Goal: Transaction & Acquisition: Purchase product/service

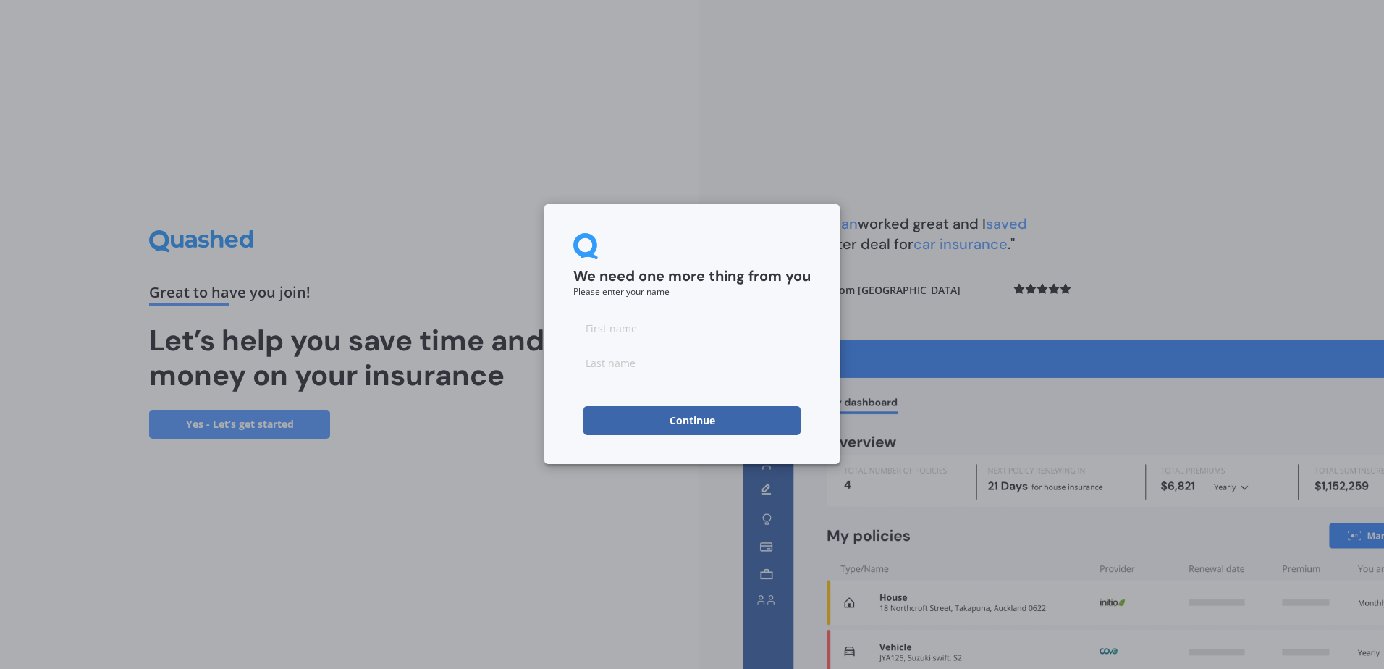
click at [638, 320] on input at bounding box center [691, 327] width 237 height 29
type input "Ben"
type input "Pearse"
click at [638, 418] on button "Continue" at bounding box center [691, 420] width 217 height 29
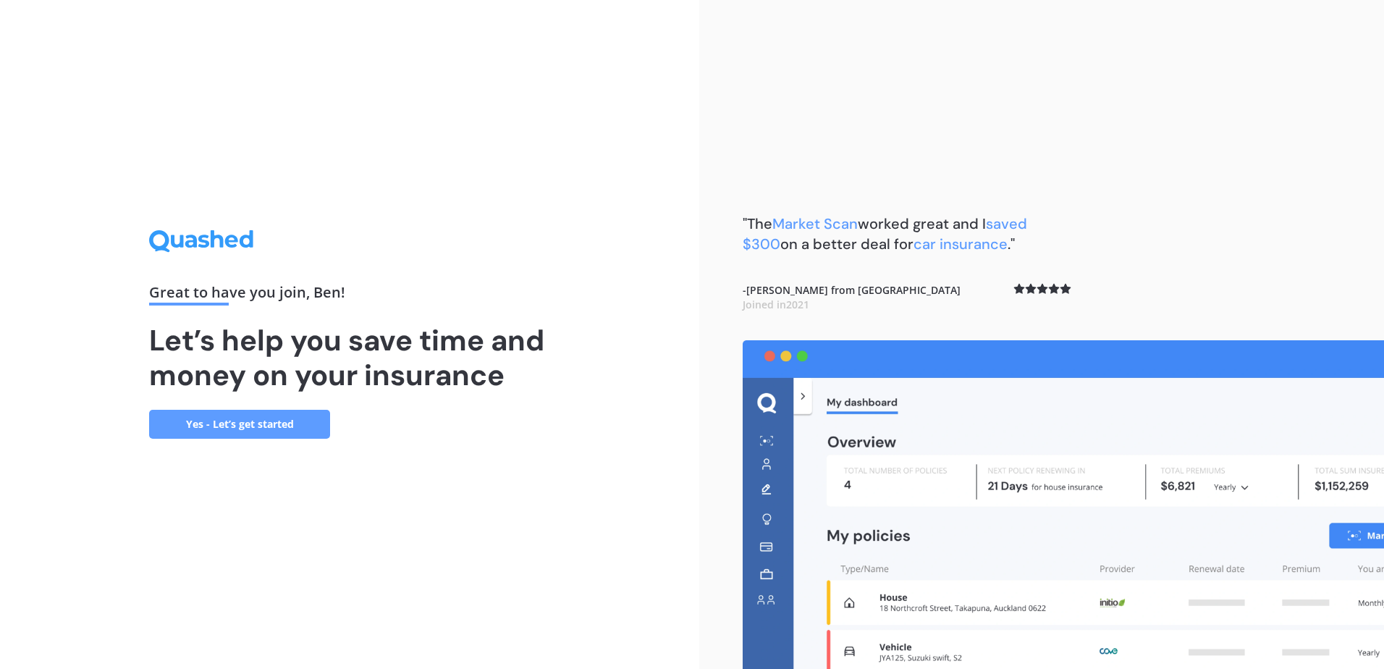
click at [255, 433] on link "Yes - Let’s get started" at bounding box center [239, 424] width 181 height 29
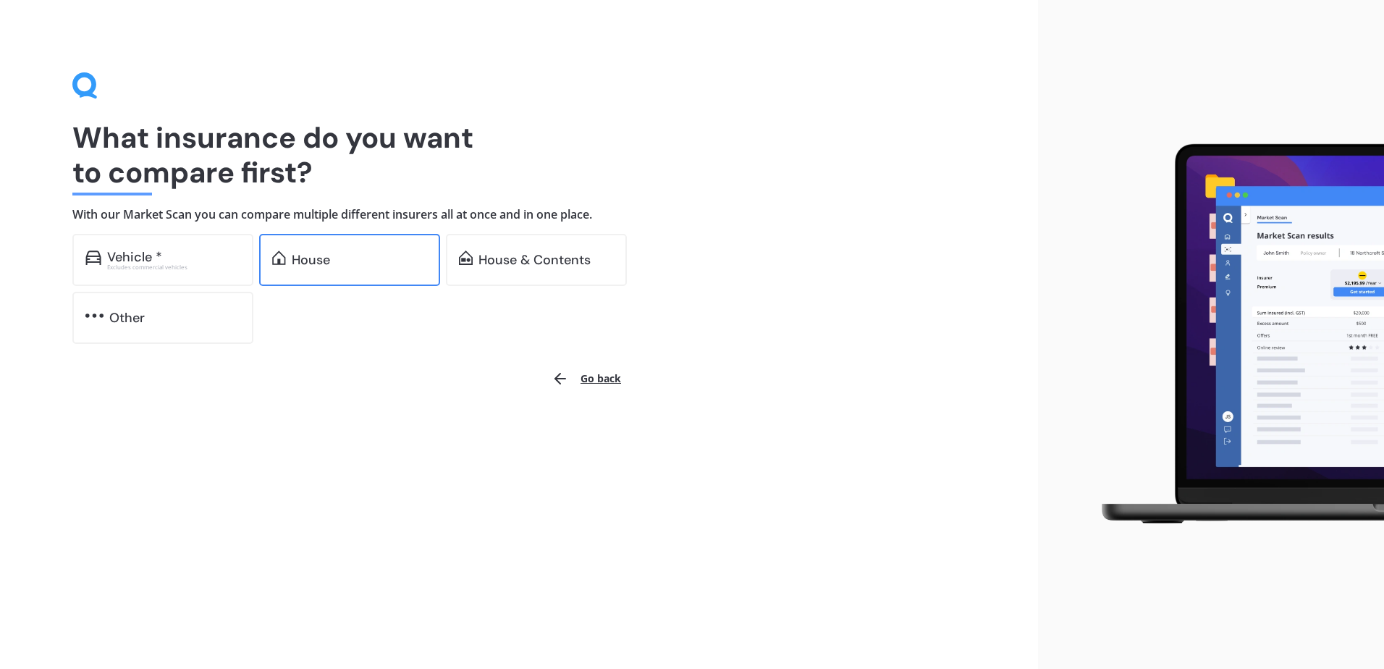
click at [323, 268] on div "House" at bounding box center [349, 260] width 181 height 52
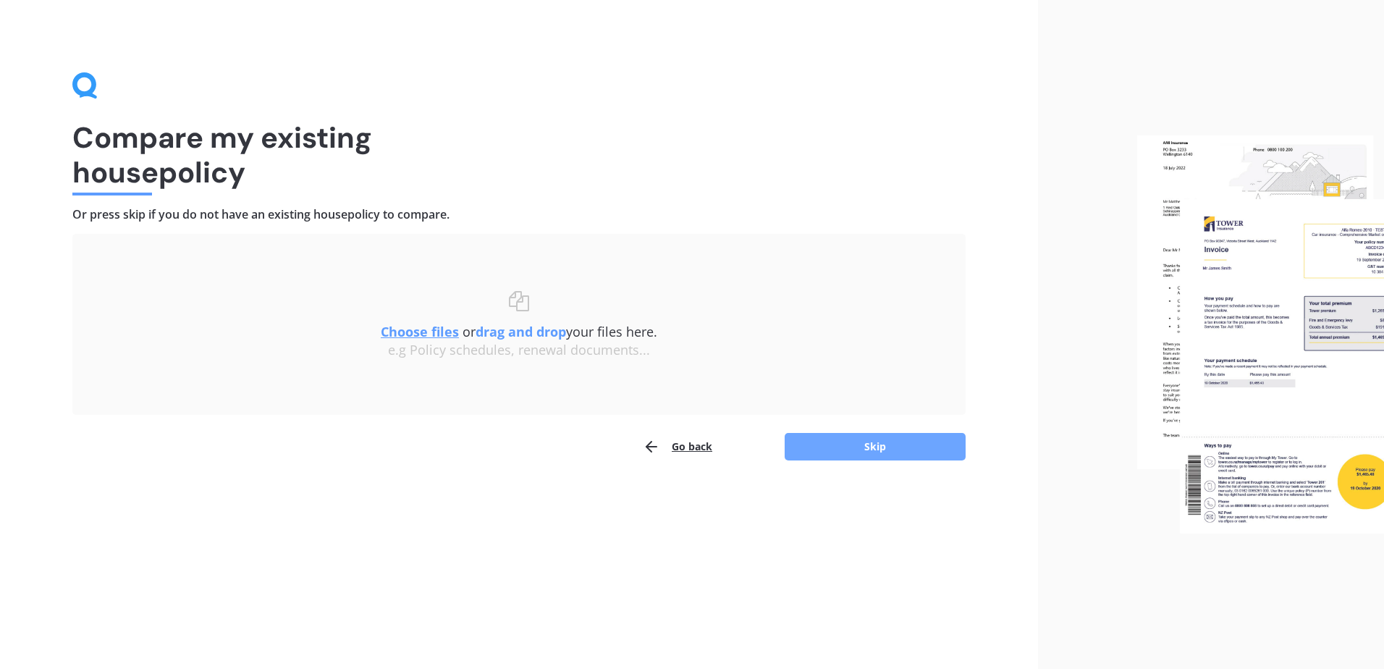
click at [892, 440] on button "Skip" at bounding box center [874, 447] width 181 height 28
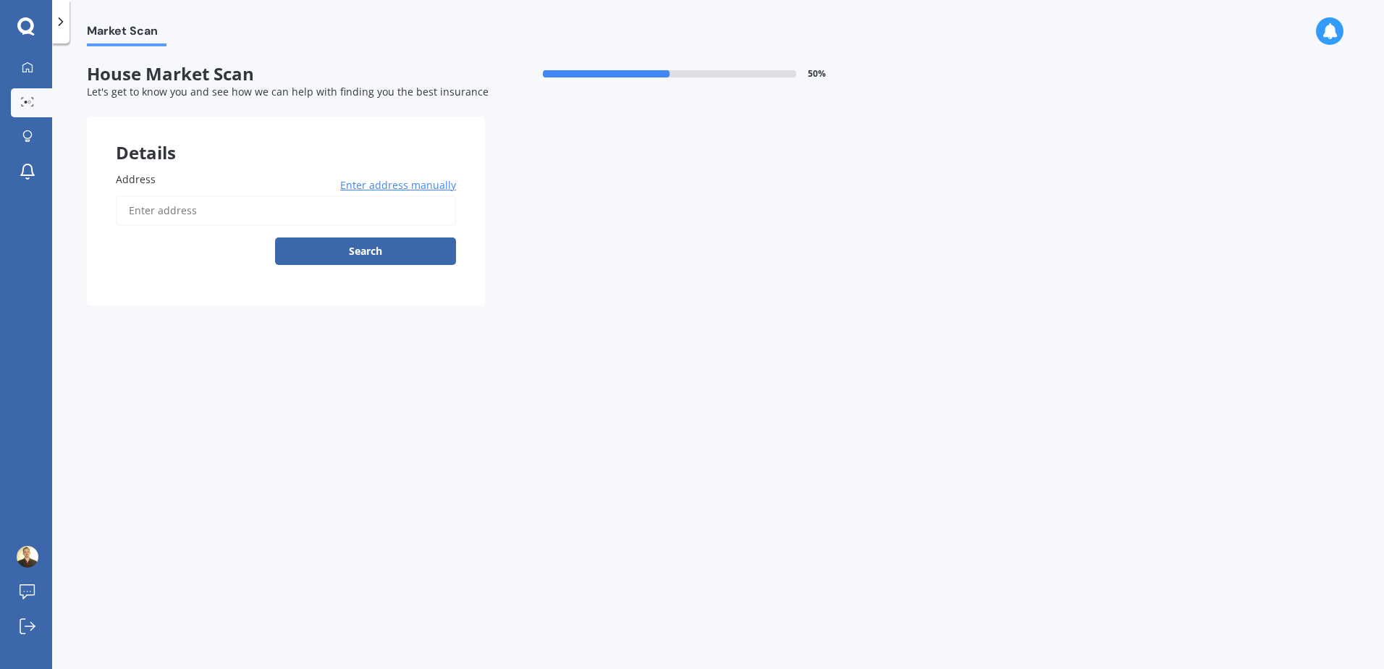
click at [274, 205] on input "Address" at bounding box center [286, 210] width 340 height 30
type input "4"
type input "[STREET_ADDRESS][PERSON_NAME][PERSON_NAME]"
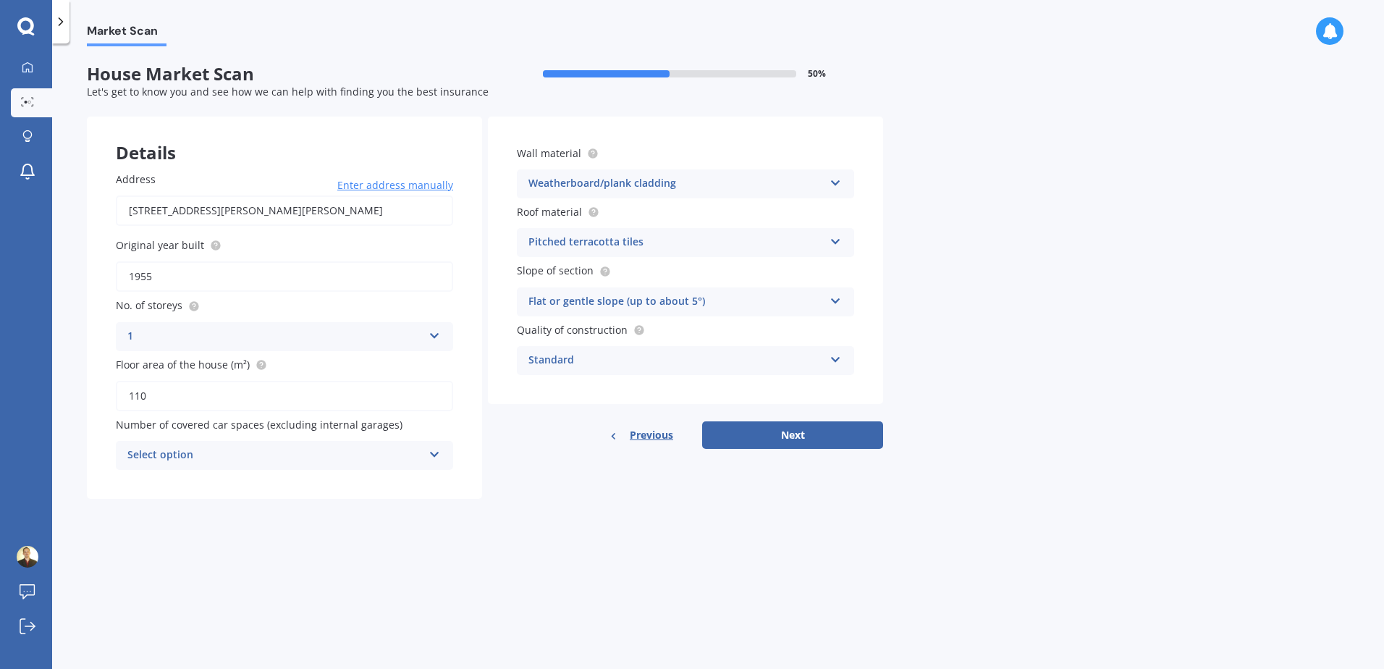
click at [273, 458] on div "Select option" at bounding box center [274, 455] width 295 height 17
click at [273, 457] on div "0" at bounding box center [274, 455] width 295 height 17
click at [344, 474] on div "Address [STREET_ADDRESS][PERSON_NAME][PERSON_NAME] Enter address manually Searc…" at bounding box center [284, 321] width 395 height 356
click at [321, 443] on div "Select option 0 1 2 3 4 5+" at bounding box center [284, 455] width 337 height 29
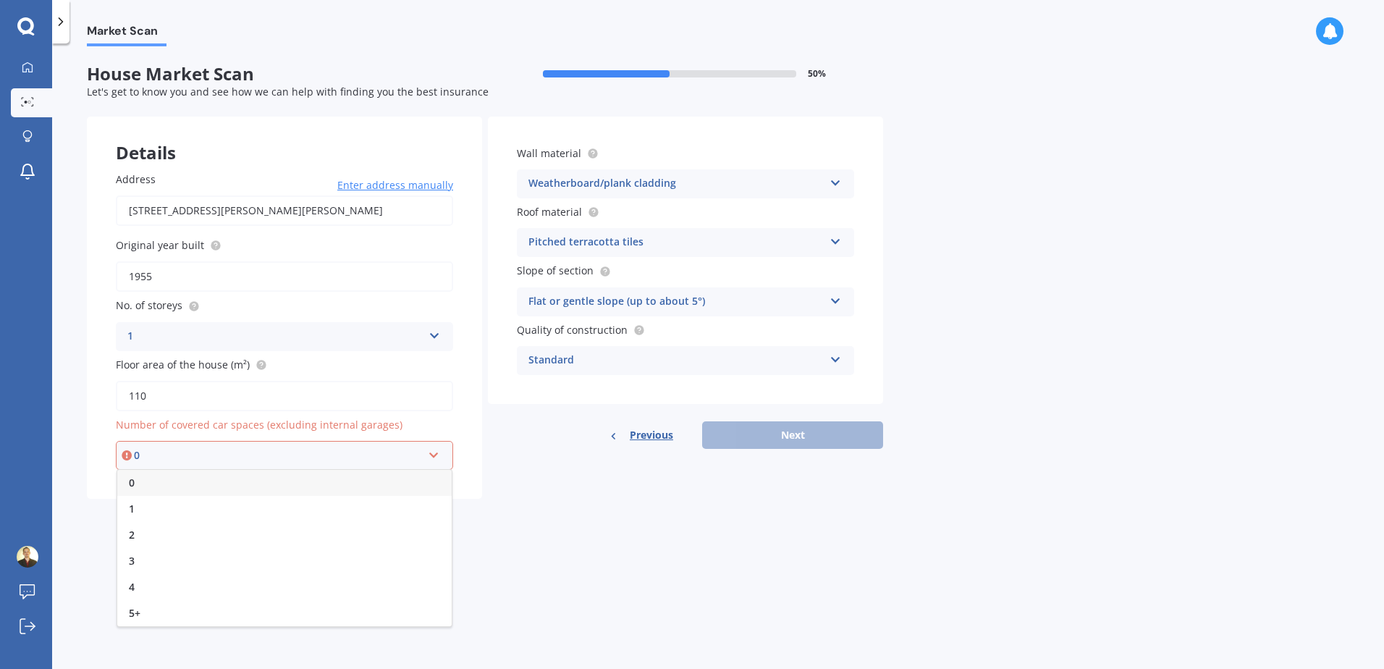
click at [153, 480] on div "0" at bounding box center [284, 483] width 334 height 26
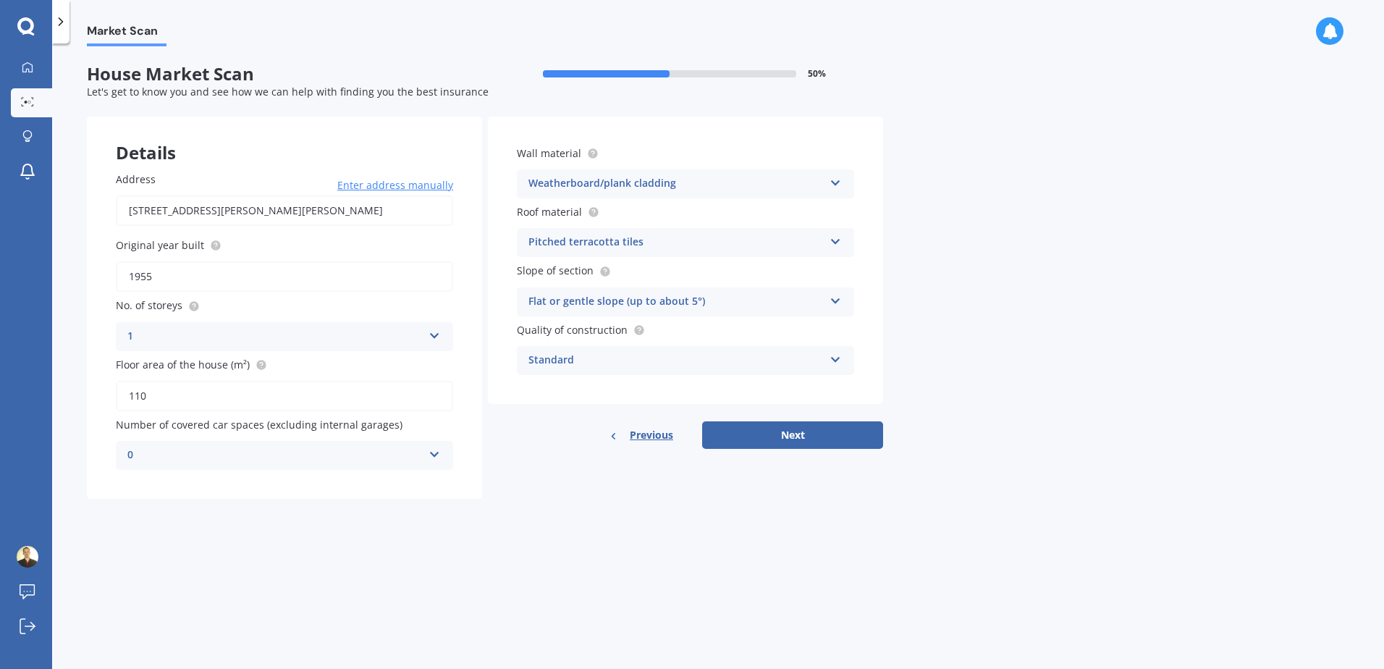
click at [550, 491] on div "Details Address [STREET_ADDRESS][PERSON_NAME][PERSON_NAME] Enter address manual…" at bounding box center [485, 308] width 796 height 382
click at [816, 429] on button "Next" at bounding box center [792, 435] width 181 height 28
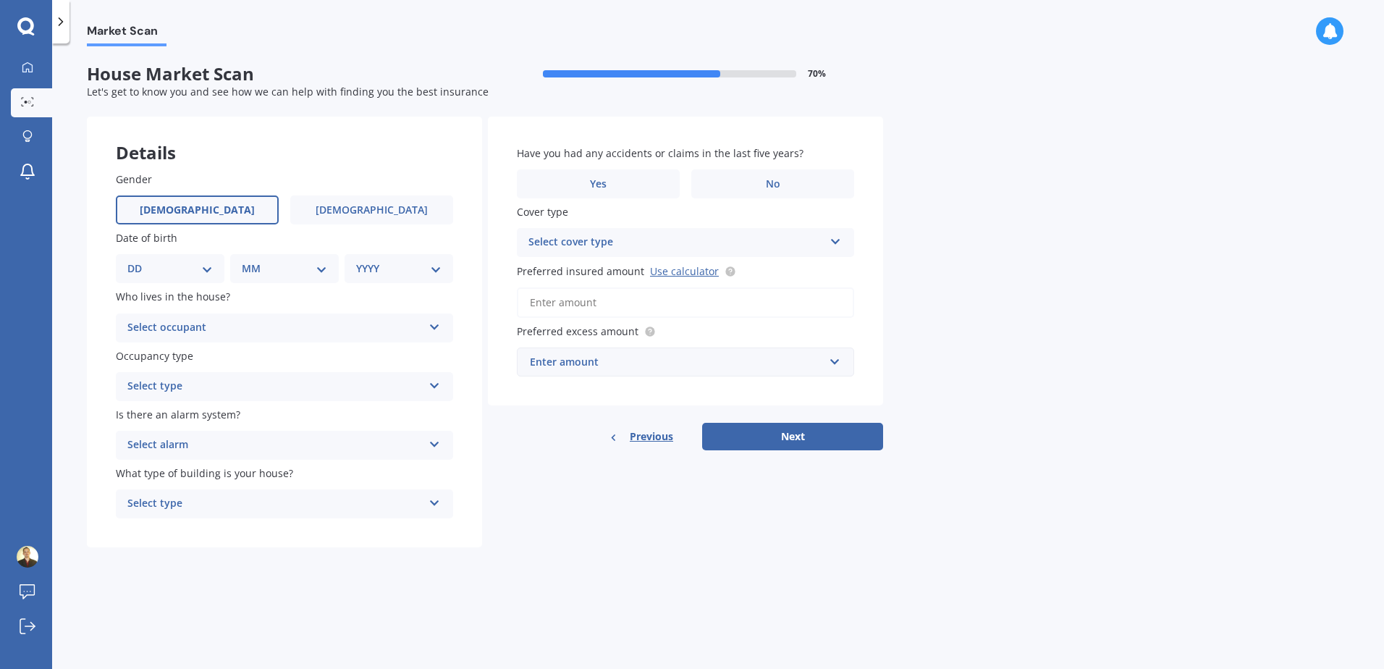
click at [166, 211] on label "[DEMOGRAPHIC_DATA]" at bounding box center [197, 209] width 163 height 29
click at [0, 0] on input "[DEMOGRAPHIC_DATA]" at bounding box center [0, 0] width 0 height 0
click at [200, 272] on select "DD 01 02 03 04 05 06 07 08 09 10 11 12 13 14 15 16 17 18 19 20 21 22 23 24 25 2…" at bounding box center [169, 269] width 85 height 16
select select "07"
click at [139, 261] on select "DD 01 02 03 04 05 06 07 08 09 10 11 12 13 14 15 16 17 18 19 20 21 22 23 24 25 2…" at bounding box center [169, 269] width 85 height 16
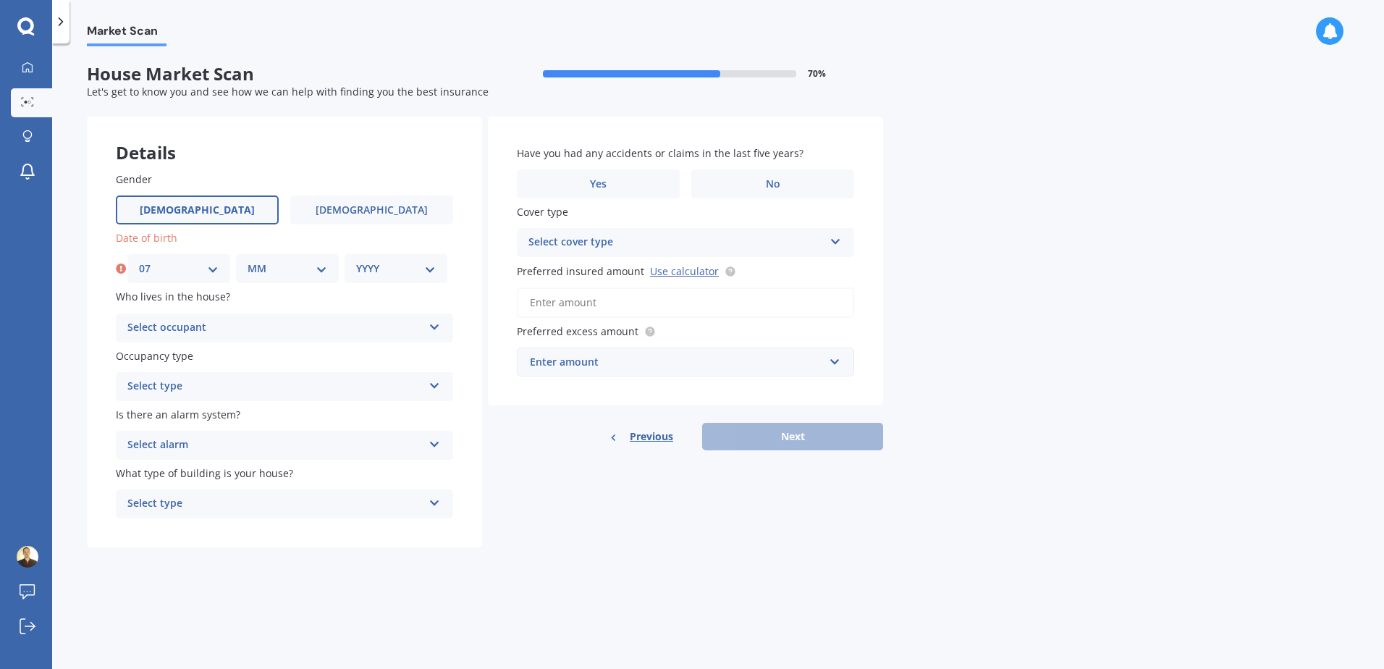
click at [304, 261] on select "MM 01 02 03 04 05 06 07 08 09 10 11 12" at bounding box center [288, 269] width 80 height 16
select select "11"
click at [248, 261] on select "MM 01 02 03 04 05 06 07 08 09 10 11 12" at bounding box center [288, 269] width 80 height 16
click at [379, 265] on select "YYYY 2009 2008 2007 2006 2005 2004 2003 2002 2001 2000 1999 1998 1997 1996 1995…" at bounding box center [396, 269] width 80 height 16
select select "1984"
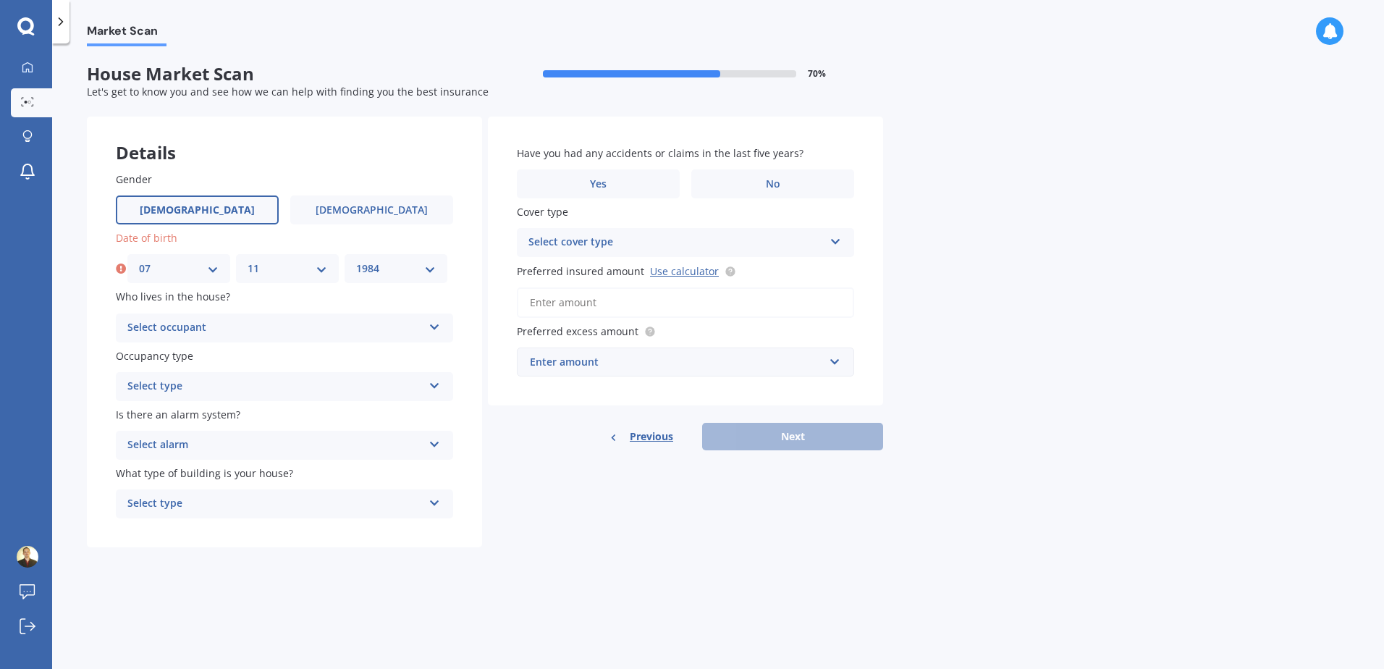
click at [356, 261] on select "YYYY 2009 2008 2007 2006 2005 2004 2003 2002 2001 2000 1999 1998 1997 1996 1995…" at bounding box center [396, 269] width 80 height 16
click at [250, 327] on div "Select occupant" at bounding box center [274, 327] width 295 height 17
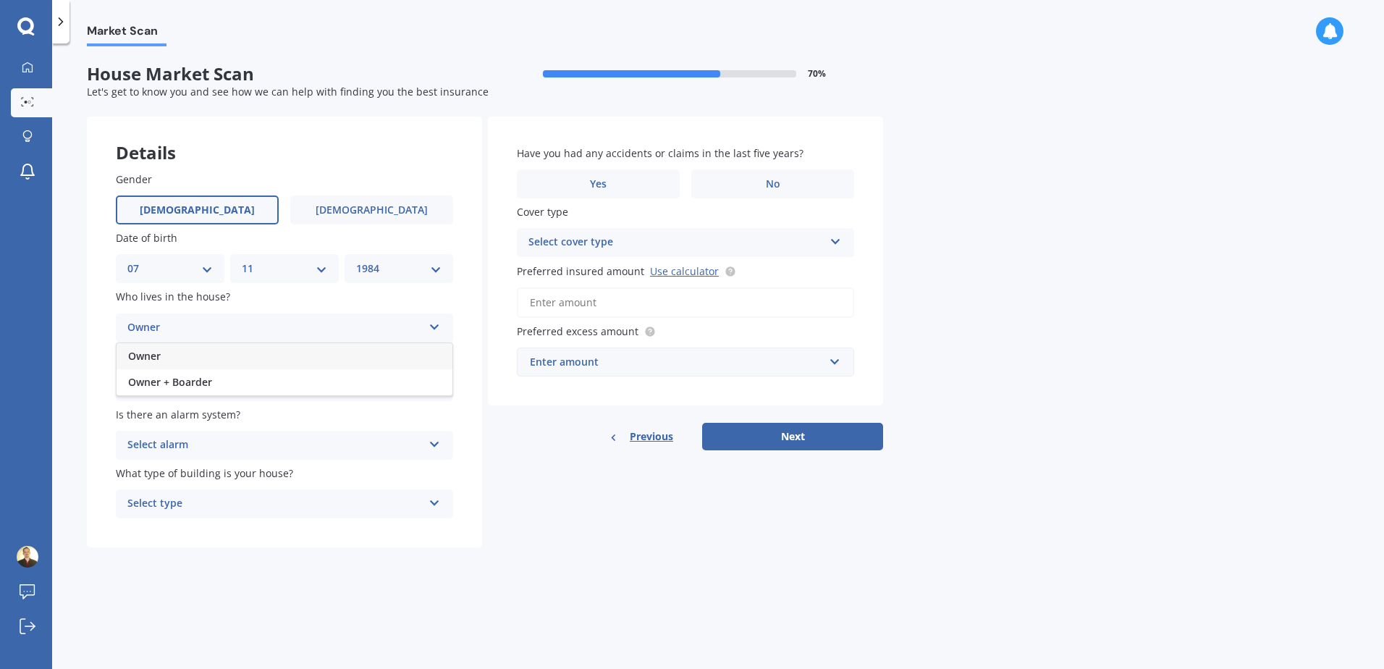
click at [93, 318] on div "Gender [DEMOGRAPHIC_DATA] [DEMOGRAPHIC_DATA] Date of birth DD 01 02 03 04 05 06…" at bounding box center [284, 345] width 395 height 405
click at [195, 322] on div "Owner" at bounding box center [274, 327] width 295 height 17
click at [190, 356] on div "Owner" at bounding box center [285, 356] width 336 height 26
click at [197, 380] on div "Select type" at bounding box center [274, 386] width 295 height 17
click at [197, 380] on div "Permanent" at bounding box center [274, 386] width 295 height 17
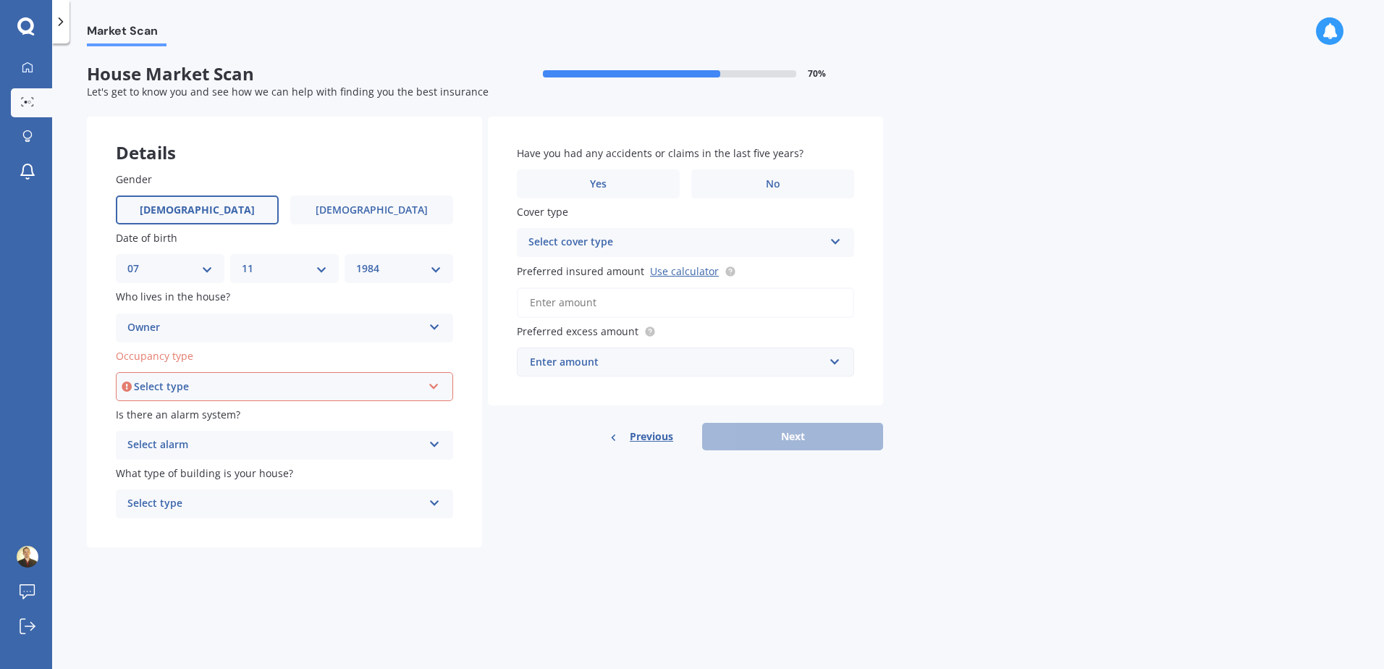
click at [197, 380] on div "Select type" at bounding box center [278, 386] width 288 height 16
click at [185, 414] on div "Permanent" at bounding box center [284, 414] width 334 height 26
click at [190, 441] on div "Select alarm" at bounding box center [274, 444] width 295 height 17
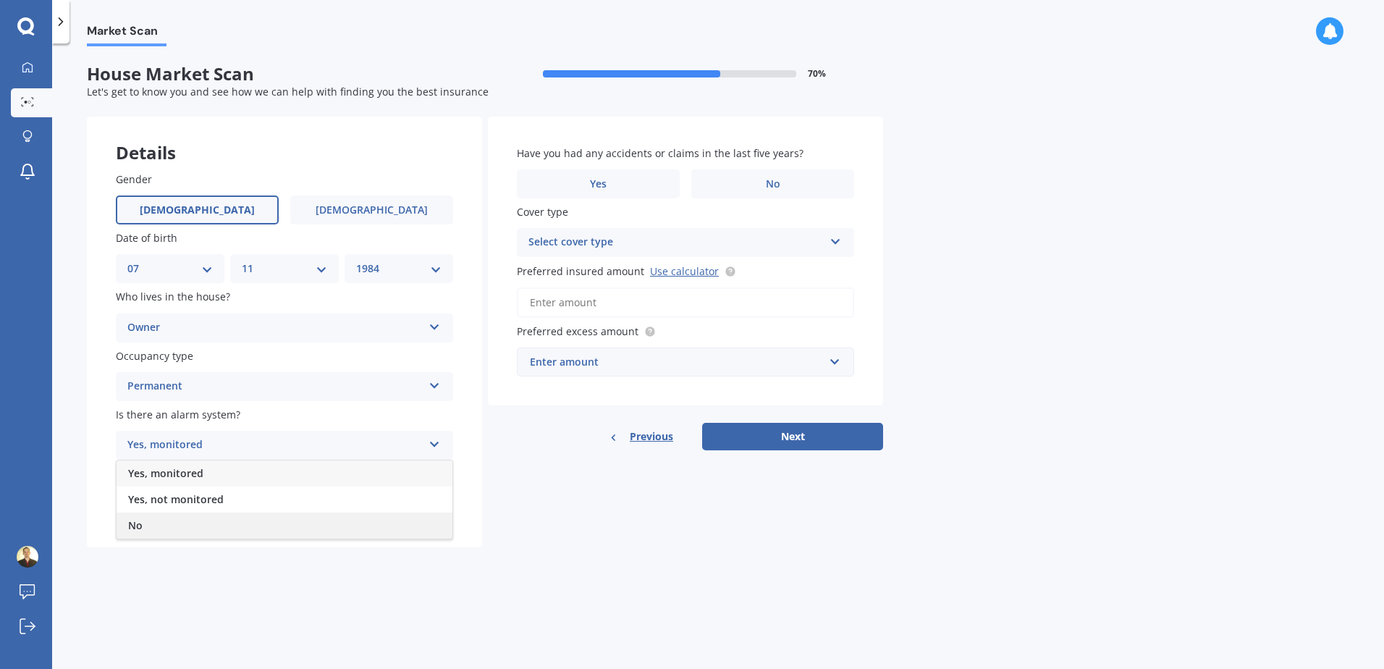
click at [143, 518] on div "No" at bounding box center [285, 525] width 336 height 26
click at [162, 500] on div "Select type" at bounding box center [274, 503] width 295 height 17
click at [162, 526] on span "Freestanding" at bounding box center [160, 532] width 64 height 14
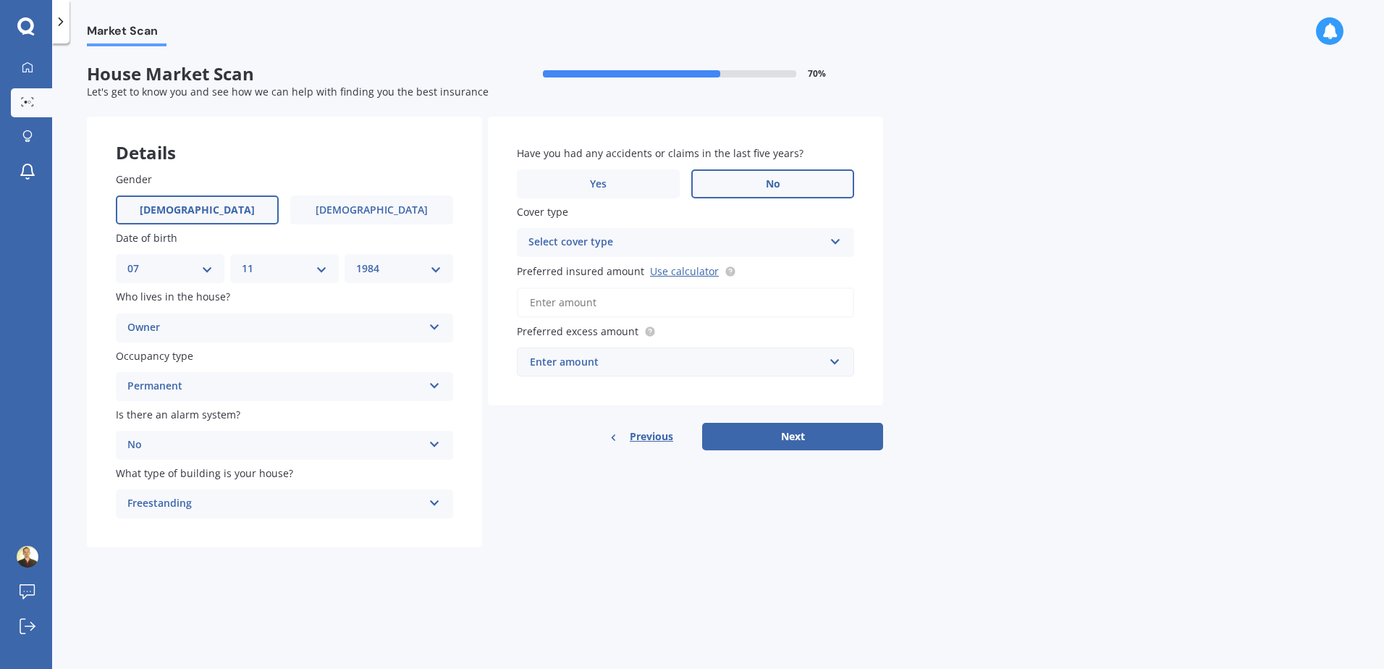
click at [764, 177] on label "No" at bounding box center [772, 183] width 163 height 29
click at [0, 0] on input "No" at bounding box center [0, 0] width 0 height 0
click at [596, 234] on div "Select cover type" at bounding box center [675, 242] width 295 height 17
click at [627, 240] on div "High" at bounding box center [675, 242] width 295 height 17
click at [601, 245] on div "Select cover type" at bounding box center [679, 242] width 288 height 16
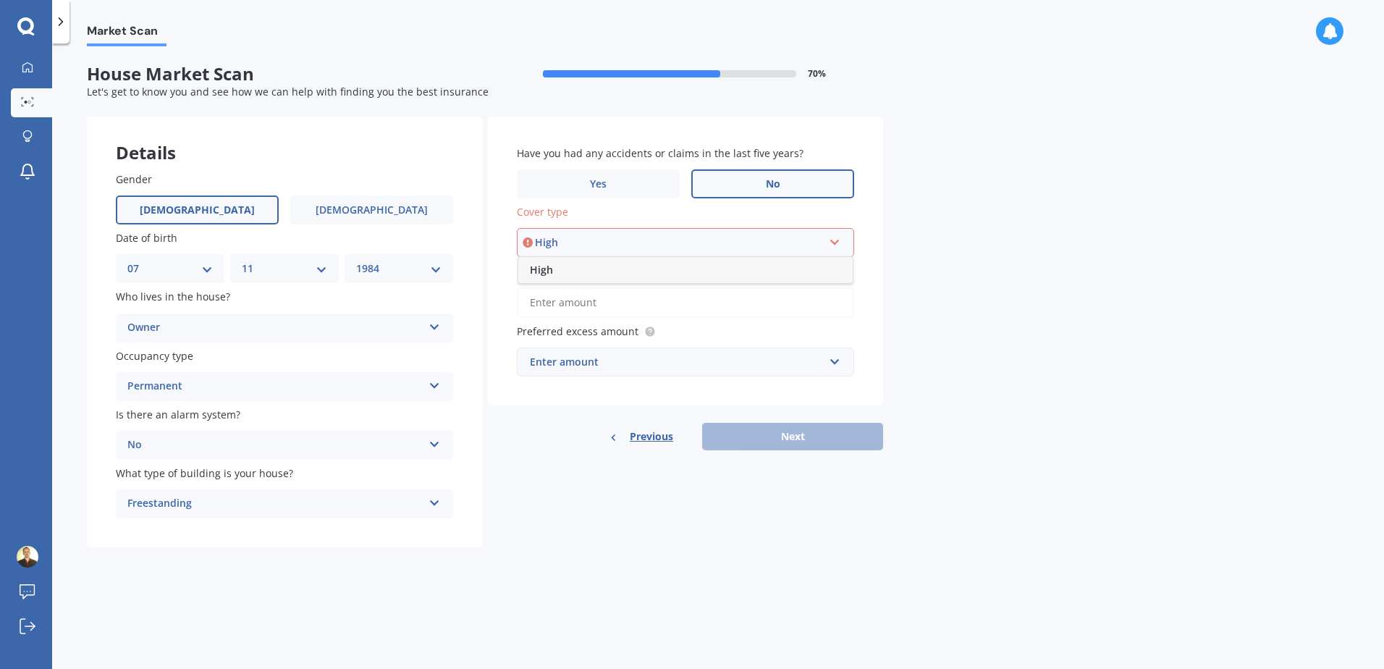
click at [595, 245] on div "High" at bounding box center [679, 242] width 288 height 16
click at [584, 292] on input "Preferred insured amount Use calculator" at bounding box center [685, 302] width 337 height 30
click at [596, 244] on div "Select cover type" at bounding box center [679, 242] width 288 height 16
click at [578, 271] on div "High" at bounding box center [685, 270] width 334 height 26
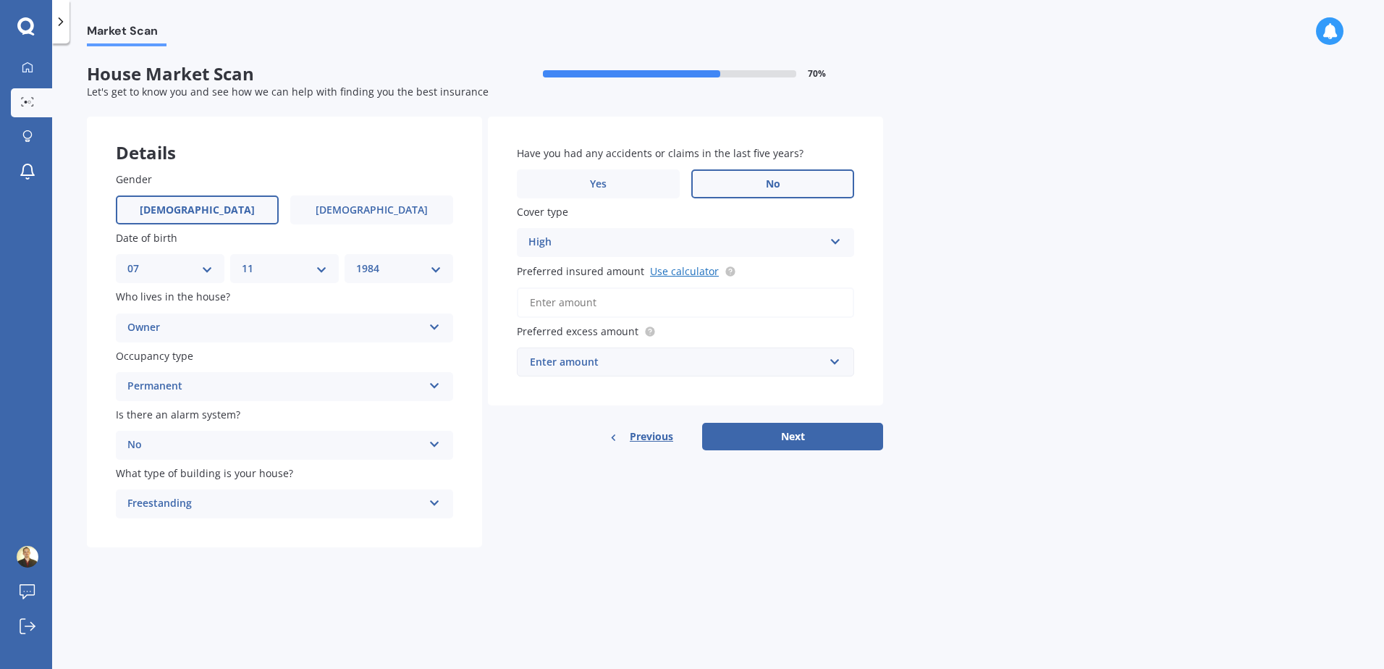
click at [659, 269] on link "Use calculator" at bounding box center [684, 271] width 69 height 14
click at [601, 310] on input "Preferred insured amount Use calculator" at bounding box center [685, 302] width 337 height 30
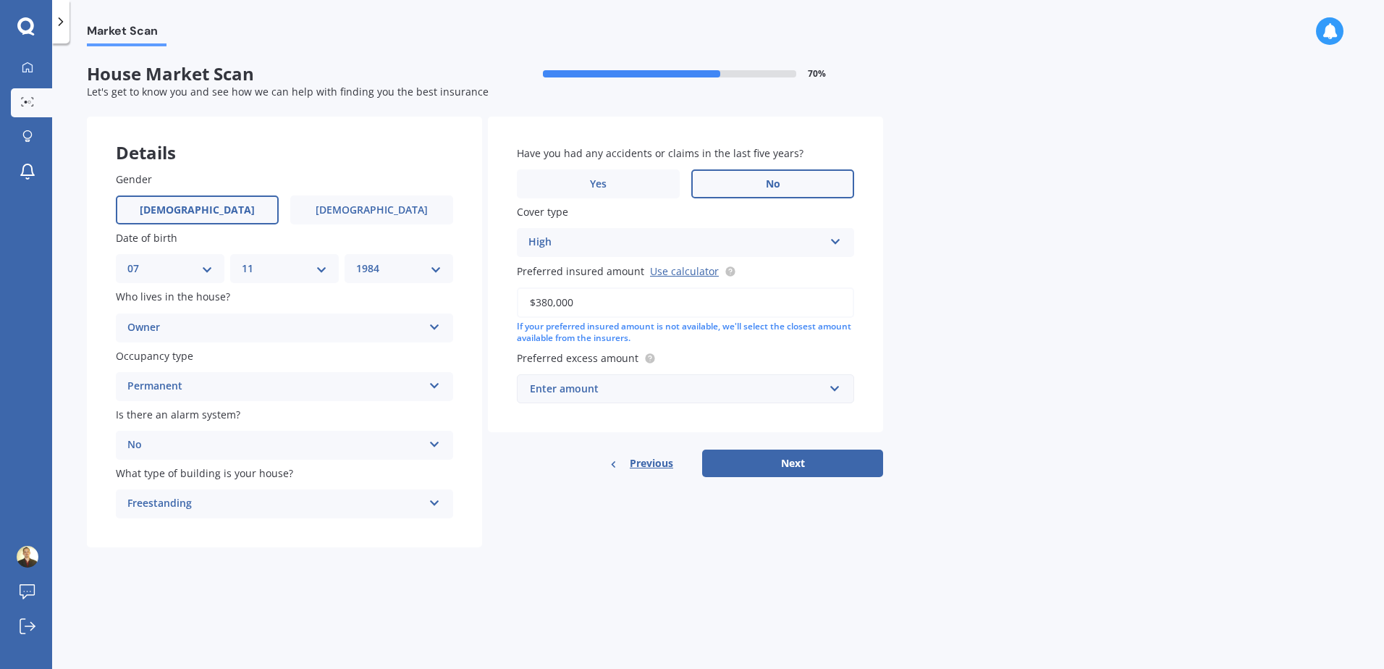
type input "$380,000"
click at [785, 448] on div "Have you had any accidents or claims in the last five years? Yes No Cover type …" at bounding box center [685, 297] width 395 height 361
click at [796, 465] on button "Next" at bounding box center [792, 463] width 181 height 28
click at [696, 402] on input "text" at bounding box center [680, 389] width 324 height 28
click at [504, 408] on div "Have you had any accidents or claims in the last five years? Yes No Cover type …" at bounding box center [685, 275] width 395 height 316
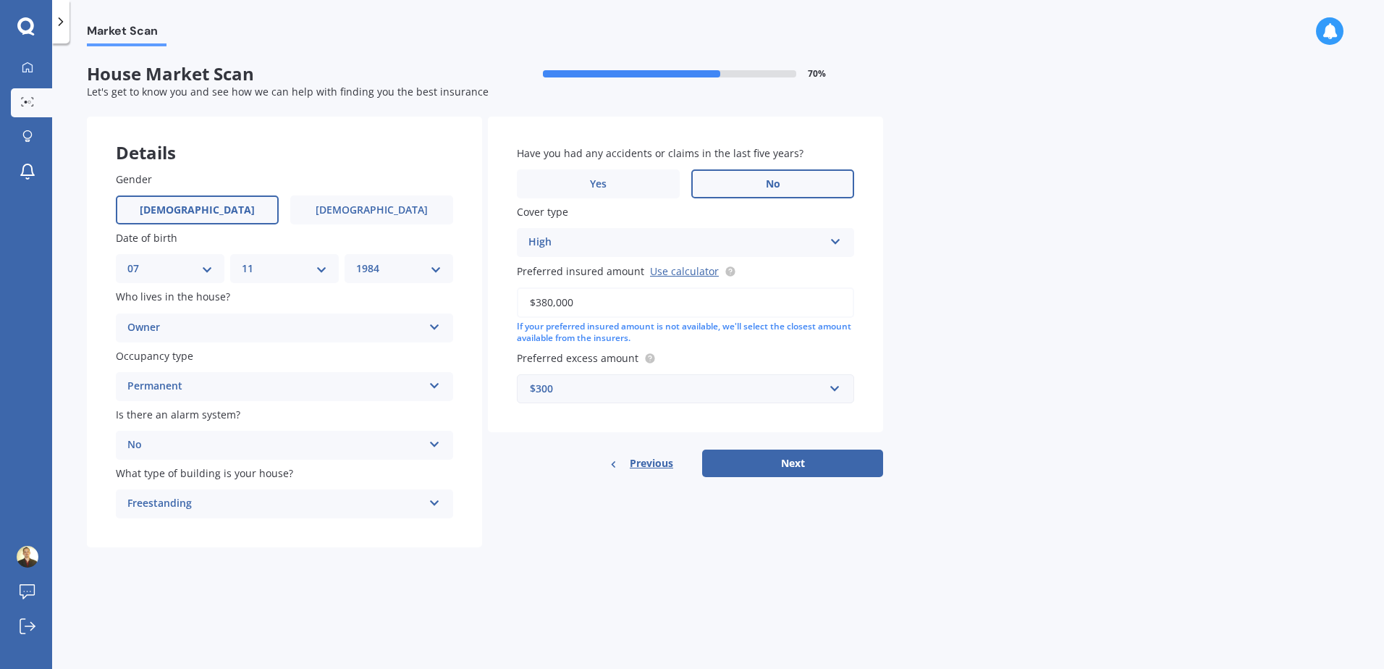
click at [546, 390] on div "$300" at bounding box center [677, 389] width 294 height 16
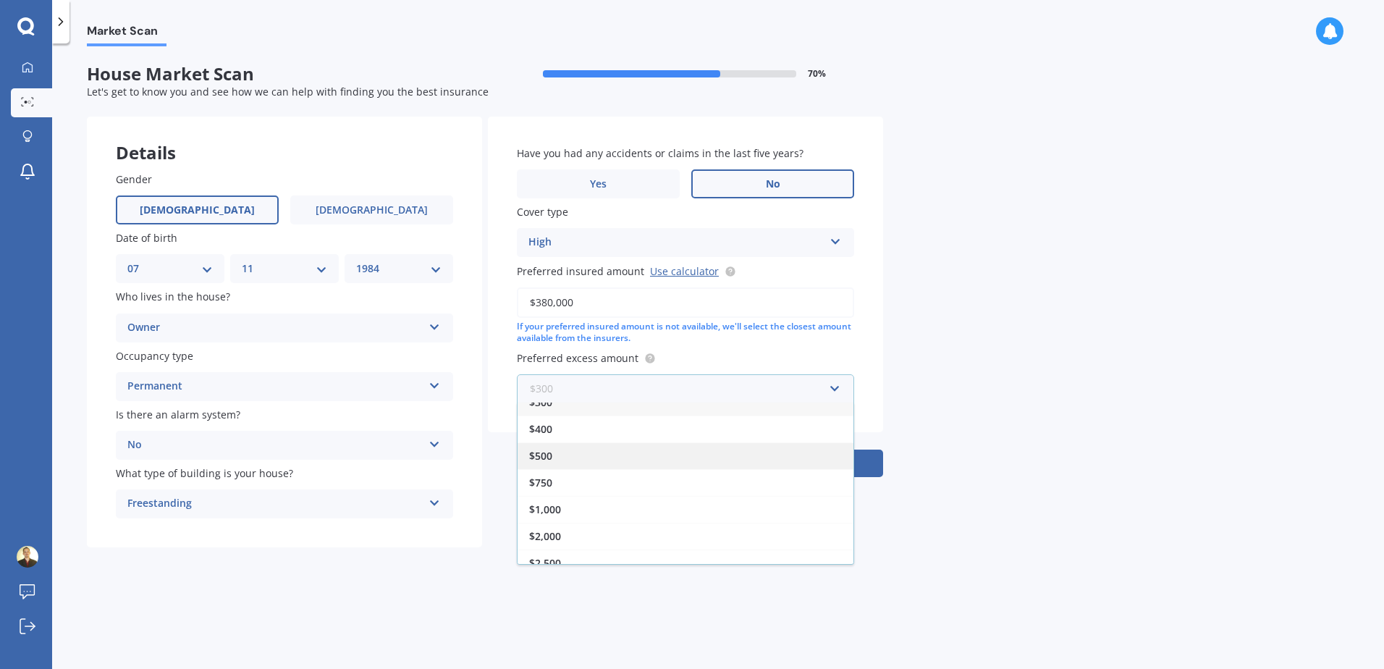
scroll to position [26, 0]
click at [567, 464] on div "$750" at bounding box center [685, 470] width 336 height 27
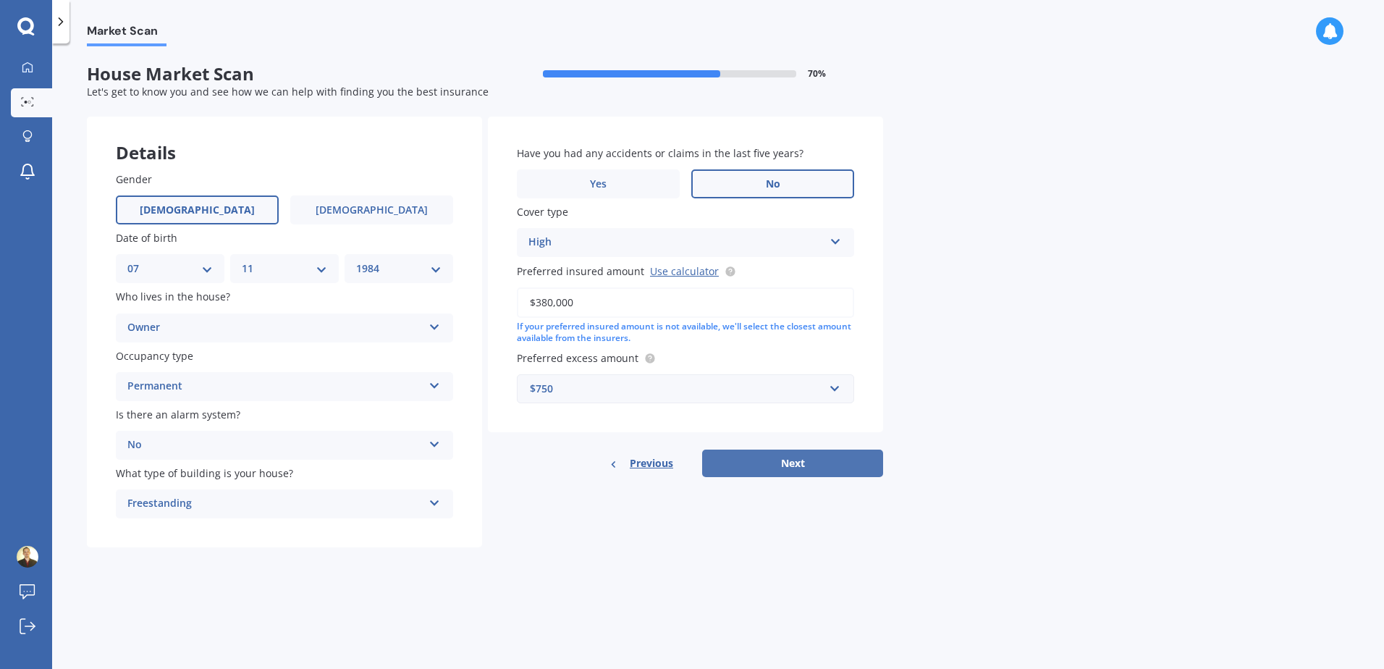
click at [817, 460] on button "Next" at bounding box center [792, 463] width 181 height 28
select select "07"
select select "11"
select select "1984"
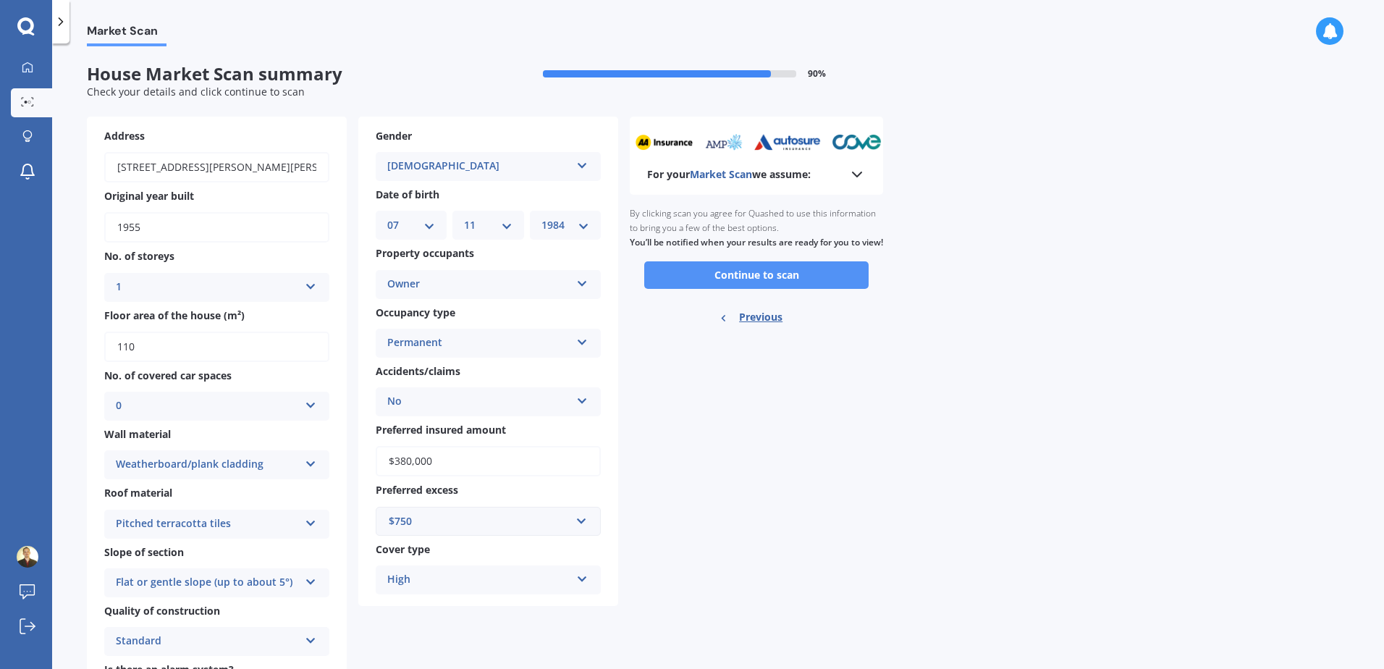
click at [724, 289] on button "Continue to scan" at bounding box center [756, 275] width 224 height 28
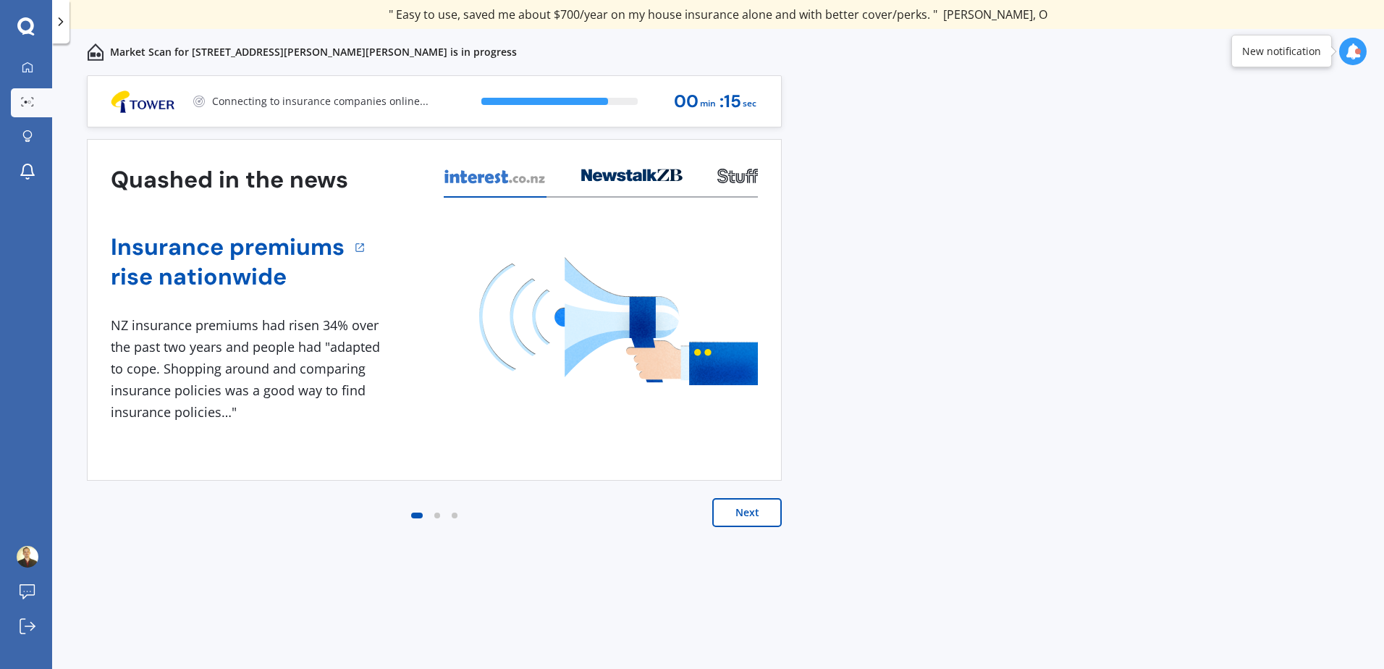
click at [123, 547] on div "Next" at bounding box center [434, 527] width 695 height 58
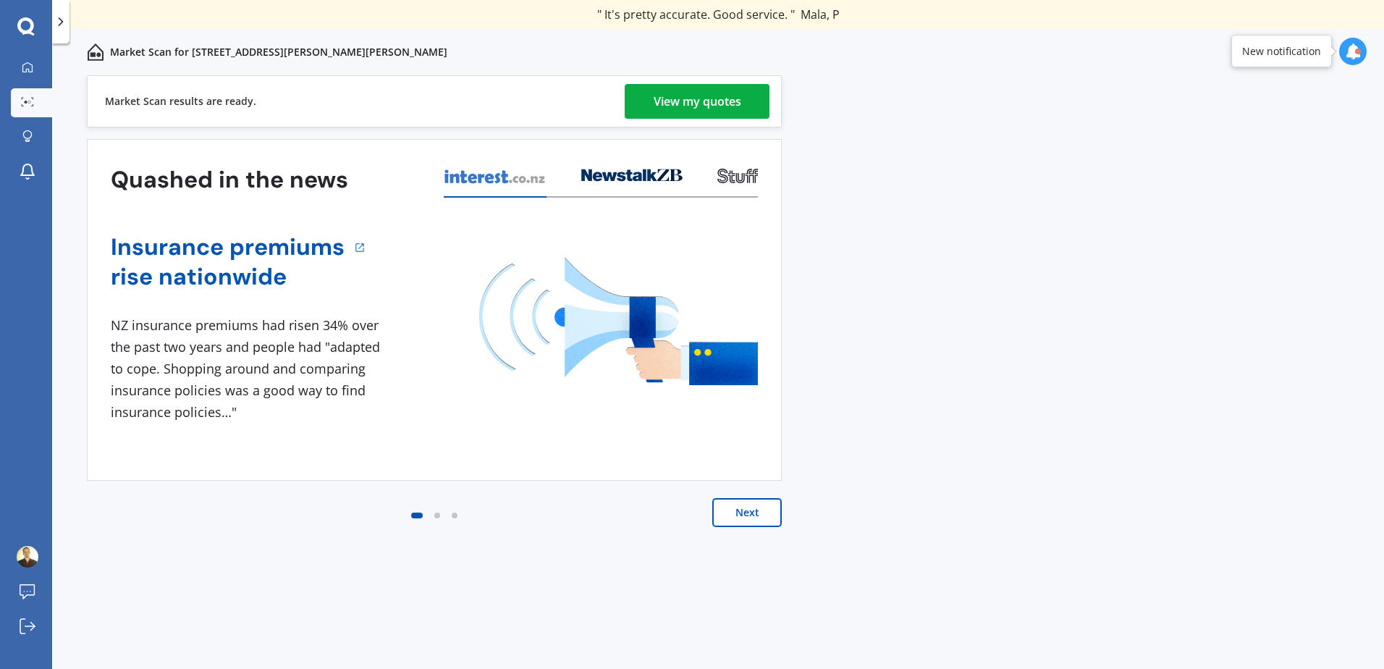
click at [711, 90] on div "View my quotes" at bounding box center [697, 101] width 88 height 35
